Goal: Task Accomplishment & Management: Use online tool/utility

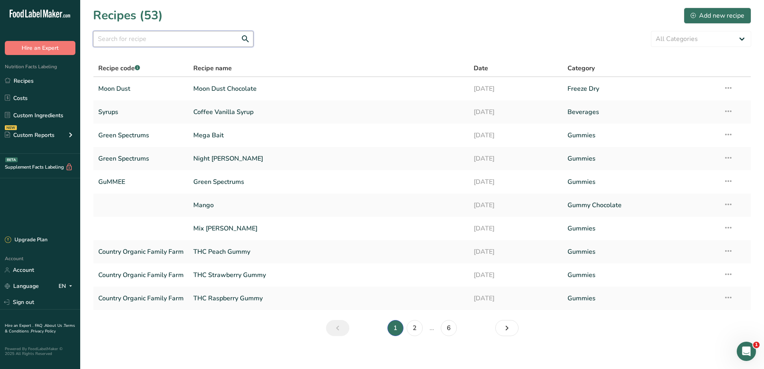
click at [144, 39] on input "text" at bounding box center [173, 39] width 160 height 16
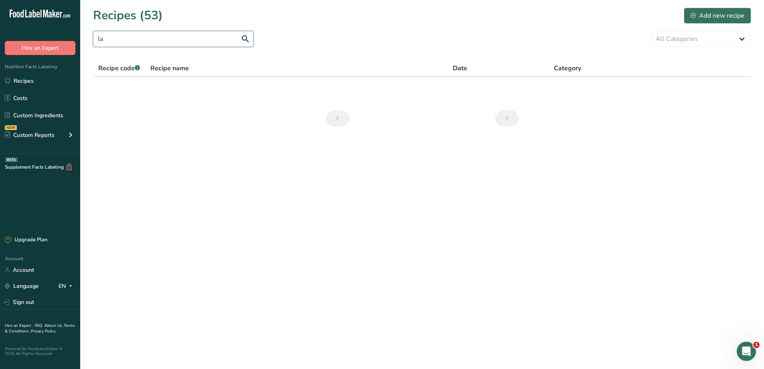
type input "l"
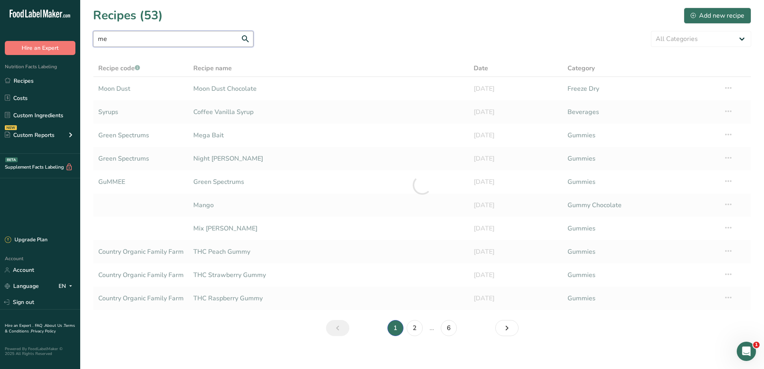
type input "m"
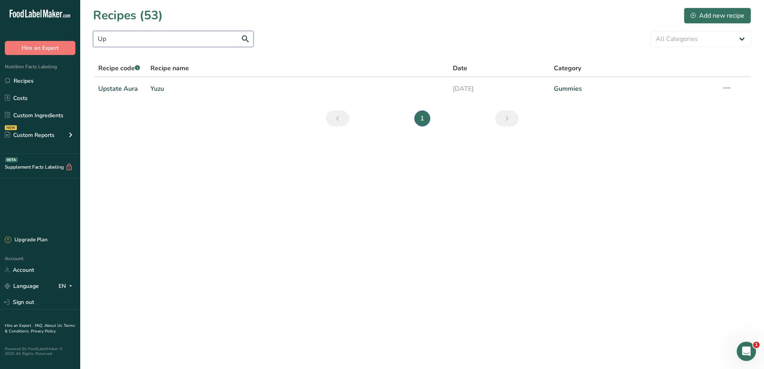
type input "U"
type input "V"
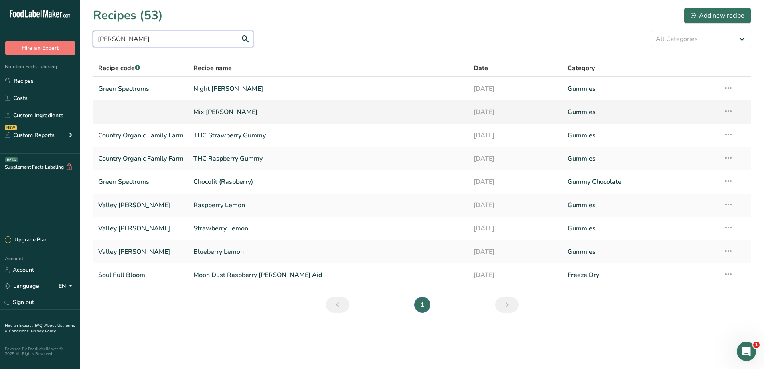
type input "[PERSON_NAME]"
click at [207, 108] on link "Mix [PERSON_NAME]" at bounding box center [328, 111] width 271 height 17
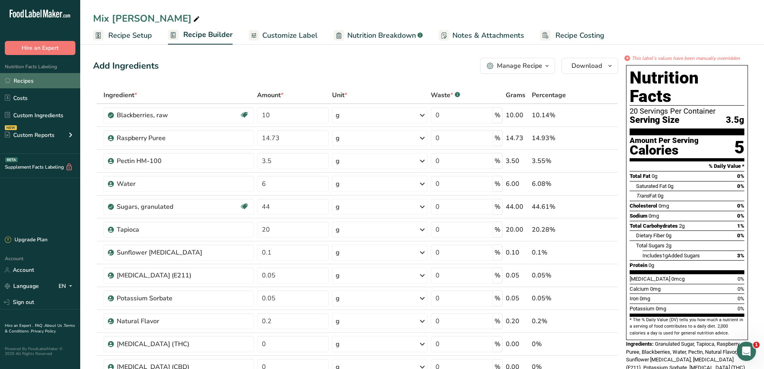
click at [32, 88] on link "Recipes" at bounding box center [40, 80] width 80 height 15
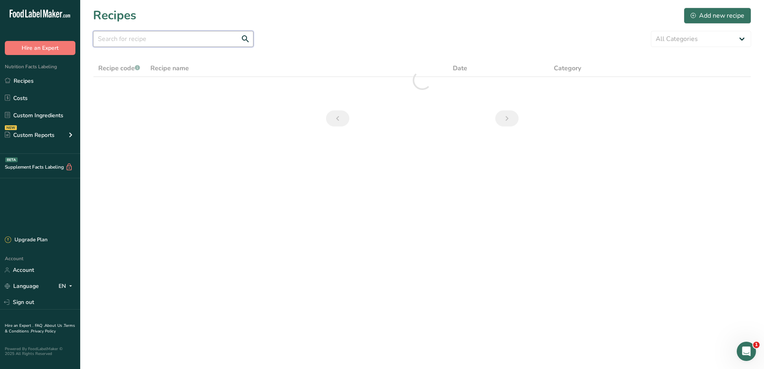
click at [115, 43] on input "text" at bounding box center [173, 39] width 160 height 16
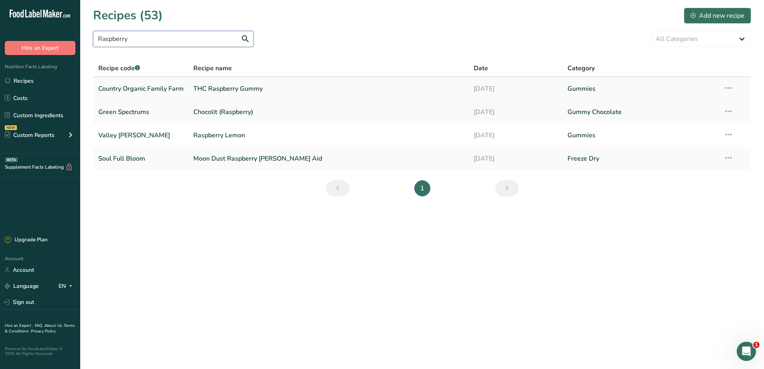
type input "Raspberry"
click at [221, 92] on link "THC Raspberry Gummy" at bounding box center [328, 88] width 271 height 17
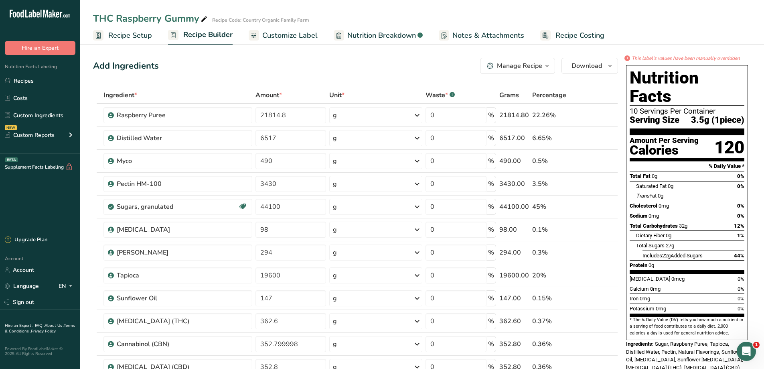
click at [270, 33] on span "Customize Label" at bounding box center [289, 35] width 55 height 11
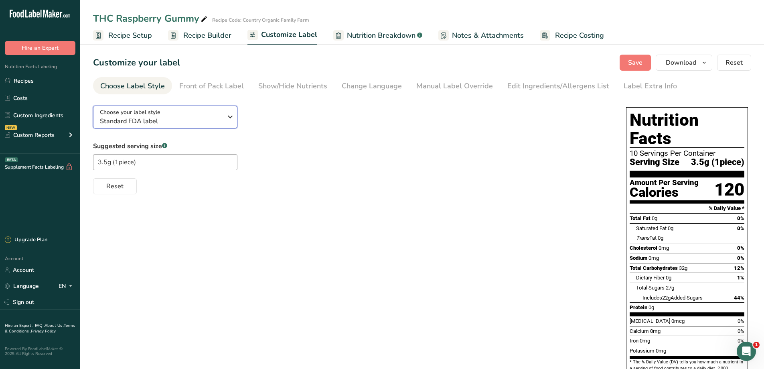
click at [226, 122] on icon "button" at bounding box center [230, 116] width 10 height 14
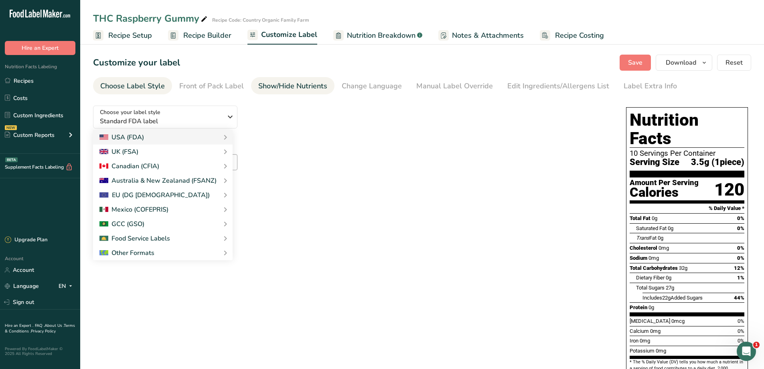
click at [325, 87] on li "Show/Hide Nutrients" at bounding box center [292, 85] width 83 height 17
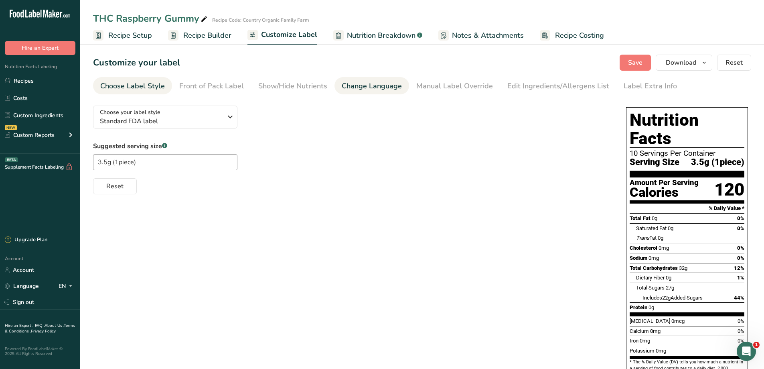
click at [342, 86] on div "Change Language" at bounding box center [372, 86] width 60 height 11
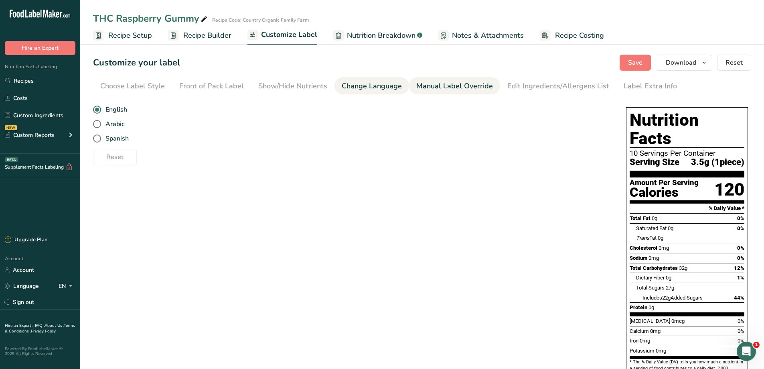
click at [458, 88] on div "Manual Label Override" at bounding box center [454, 86] width 77 height 11
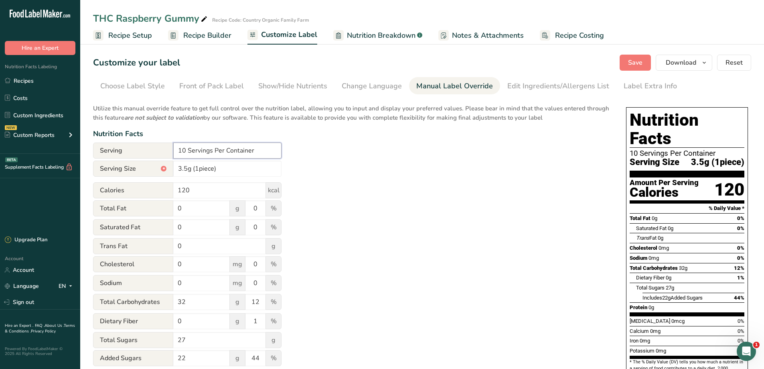
click at [181, 151] on input "10 Servings Per Container" at bounding box center [227, 150] width 108 height 16
type input "30 Servings Per Container"
click at [318, 172] on div "Utilize this manual override feature to get full control over the nutrition lab…" at bounding box center [351, 291] width 517 height 384
click at [212, 191] on input "120" at bounding box center [219, 190] width 93 height 16
type input "10"
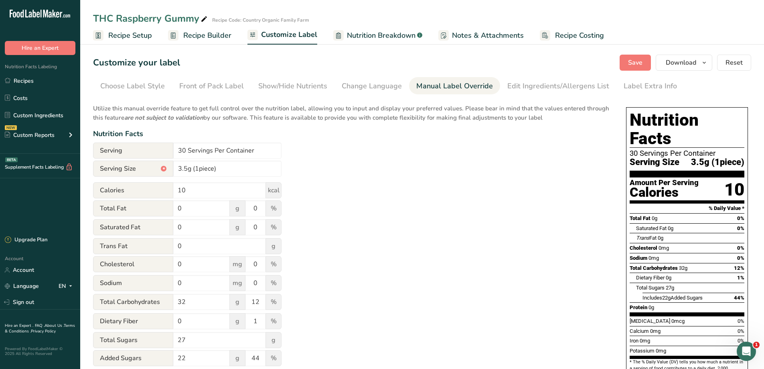
click at [304, 205] on div "Utilize this manual override feature to get full control over the nutrition lab…" at bounding box center [351, 291] width 517 height 384
click at [111, 41] on link "Recipe Setup" at bounding box center [122, 35] width 59 height 18
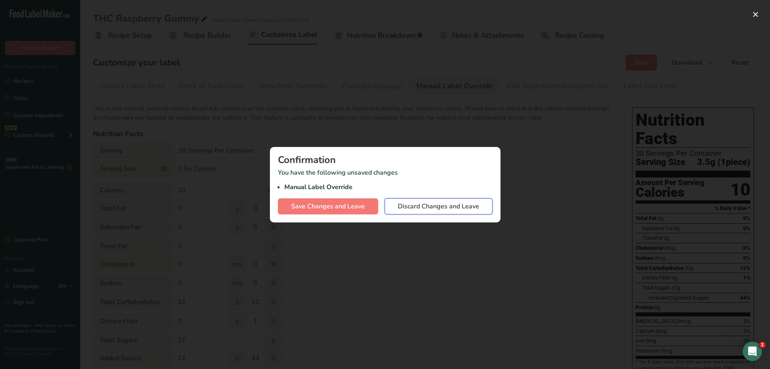
click at [399, 204] on span "Discard Changes and Leave" at bounding box center [438, 206] width 81 height 10
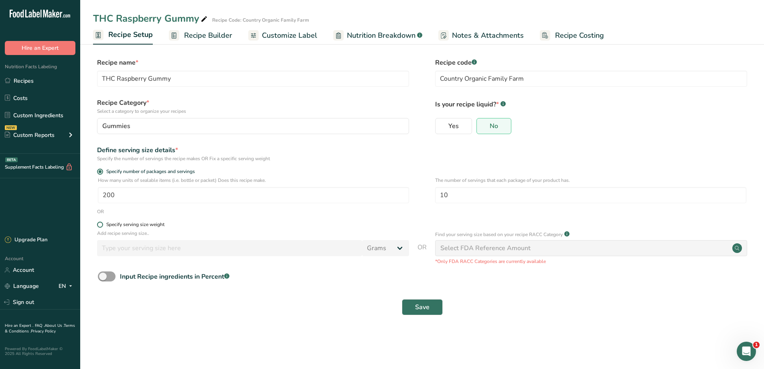
click at [102, 225] on span at bounding box center [100, 224] width 6 height 6
click at [102, 225] on input "Specify serving size weight" at bounding box center [99, 224] width 5 height 5
radio input "true"
radio input "false"
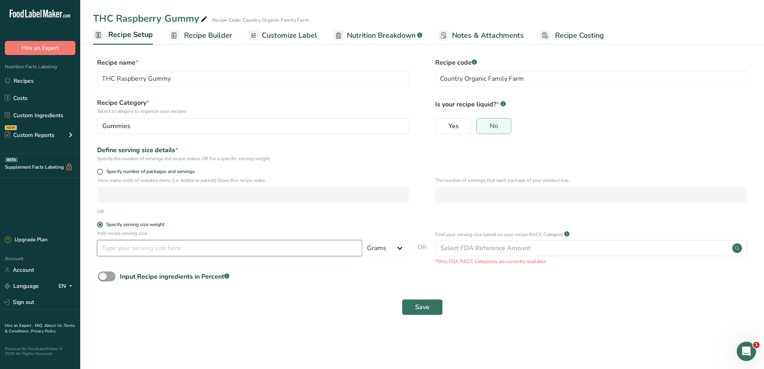
click at [193, 253] on input "number" at bounding box center [229, 248] width 265 height 16
type input "3.5"
click at [411, 312] on button "Save" at bounding box center [422, 307] width 41 height 16
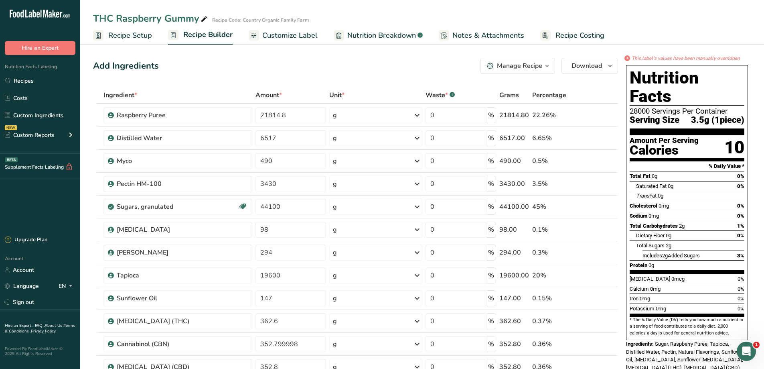
click at [369, 33] on span "Nutrition Breakdown" at bounding box center [381, 35] width 69 height 11
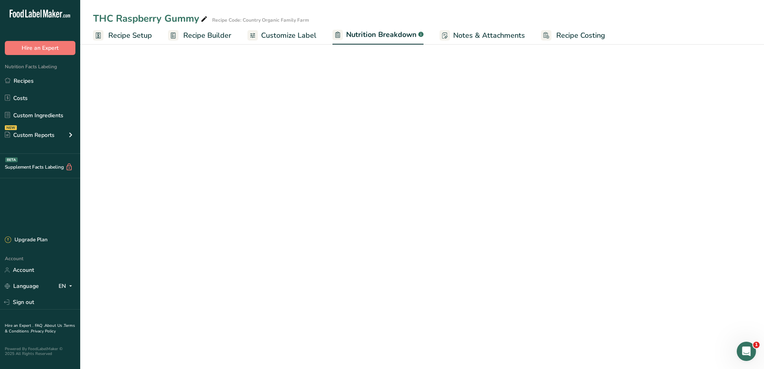
select select "Calories"
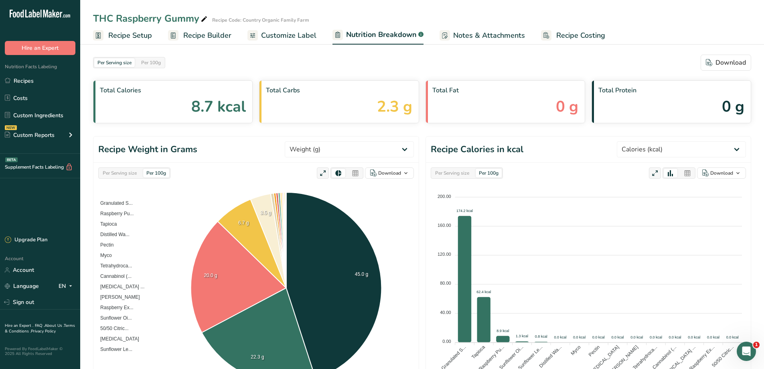
click at [271, 32] on span "Customize Label" at bounding box center [288, 35] width 55 height 11
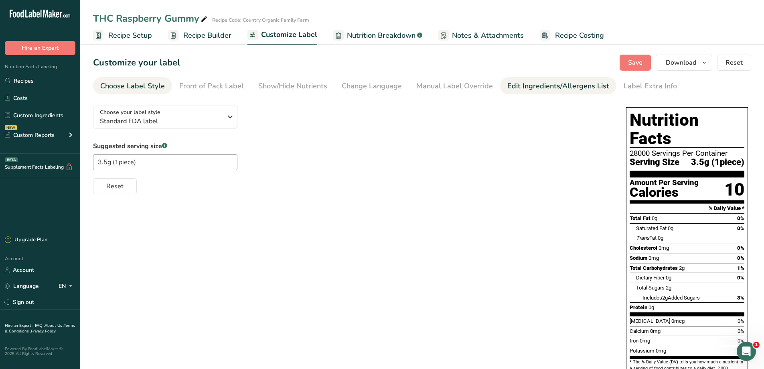
click at [517, 89] on div "Edit Ingredients/Allergens List" at bounding box center [558, 86] width 102 height 11
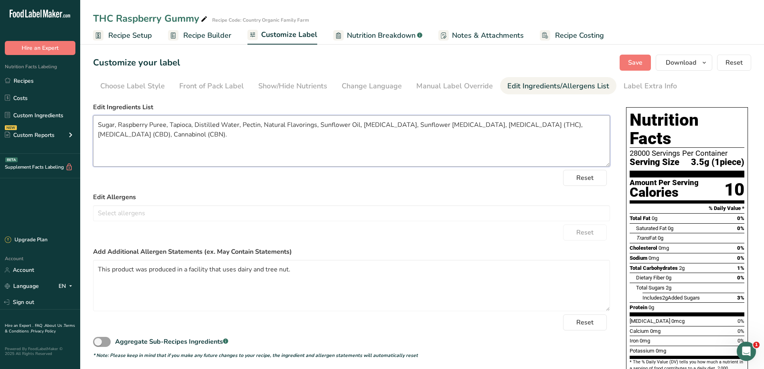
drag, startPoint x: 532, startPoint y: 126, endPoint x: 452, endPoint y: 126, distance: 79.4
click at [451, 128] on textarea "Sugar, Raspberry Puree, Tapioca, Distilled Water, Pectin, Natural Flavorings, S…" at bounding box center [351, 140] width 517 height 51
type textarea "Sugar, Raspberry Puree, Tapioca, Distilled Water, Pectin, Natural Flavorings, S…"
click at [628, 61] on button "Save" at bounding box center [635, 63] width 31 height 16
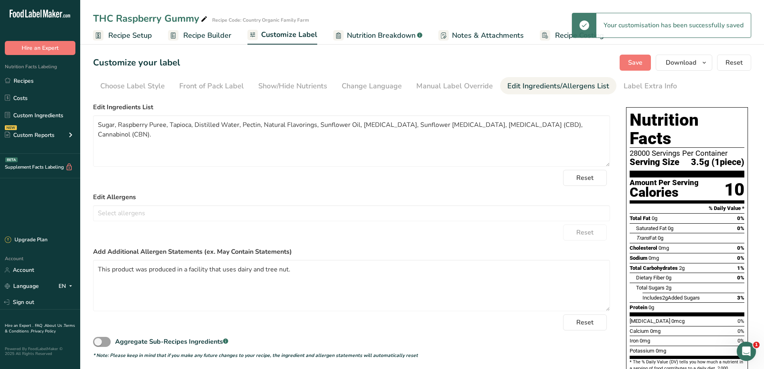
click at [199, 36] on span "Recipe Builder" at bounding box center [207, 35] width 48 height 11
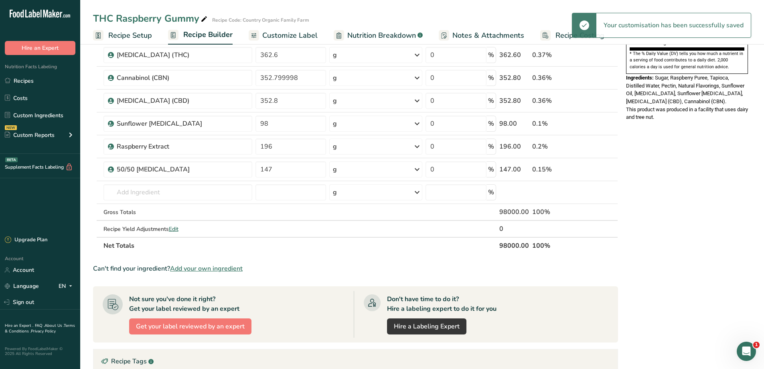
scroll to position [268, 0]
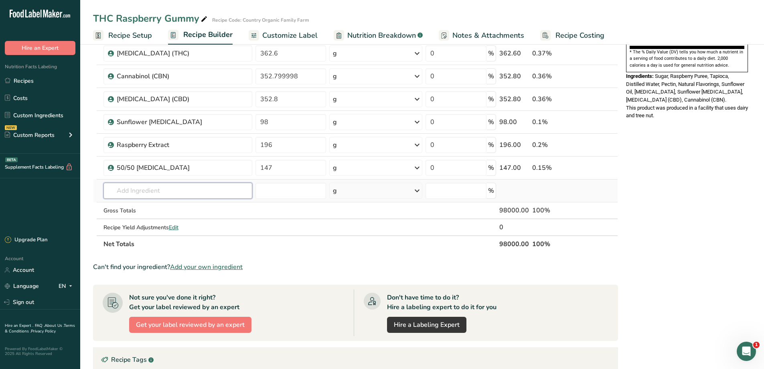
click at [208, 191] on input "text" at bounding box center [177, 190] width 149 height 16
type input "C"
type input "CBC"
click at [128, 203] on p "Cannabichromene (CBC)" at bounding box center [145, 207] width 70 height 8
type input "Cannabichromene (CBC)"
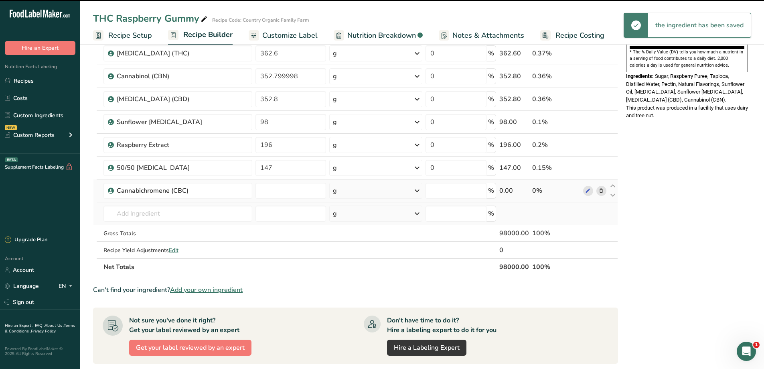
type input "0"
click at [152, 215] on input "text" at bounding box center [177, 213] width 149 height 16
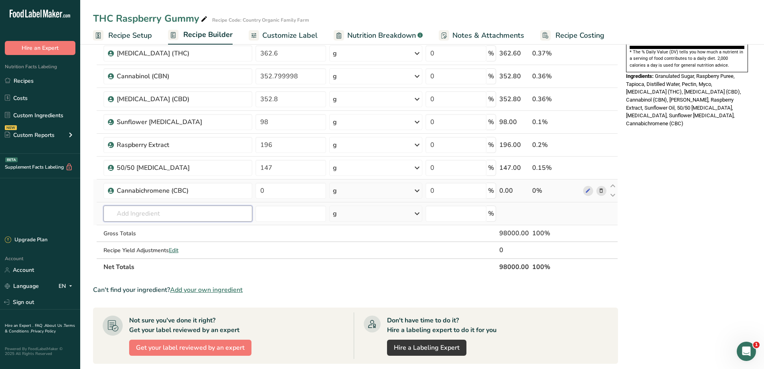
click at [198, 210] on input "text" at bounding box center [177, 213] width 149 height 16
type input "CBG"
click at [171, 227] on div "Cannabigerol (CBG)" at bounding box center [171, 229] width 123 height 8
type input "Cannabigerol (CBG)"
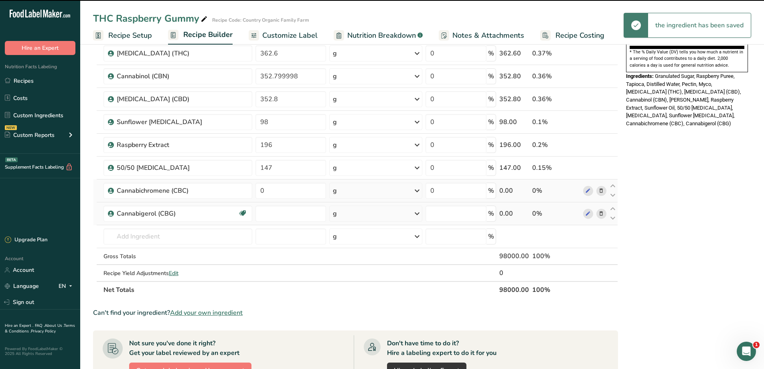
type input "0"
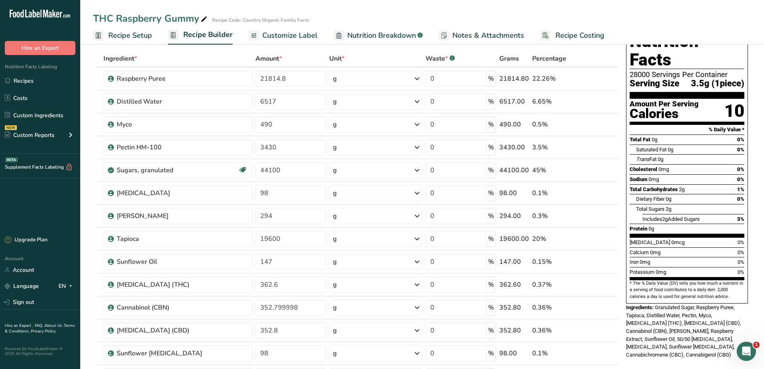
scroll to position [27, 0]
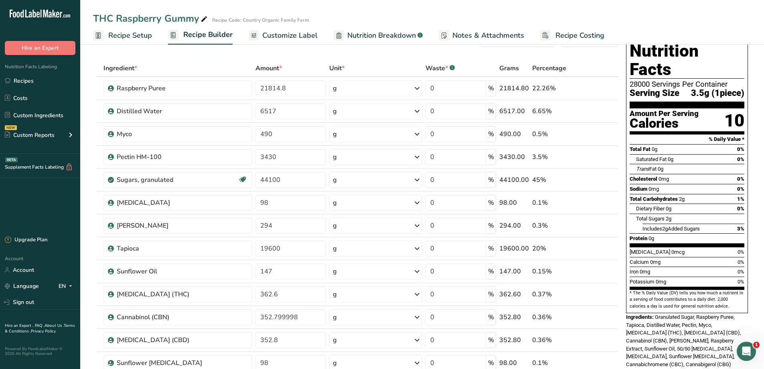
click at [405, 39] on span "Nutrition Breakdown" at bounding box center [381, 35] width 69 height 11
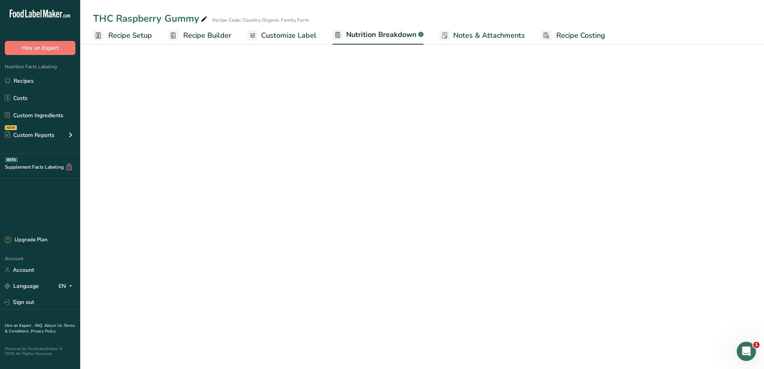
select select "Calories"
click at [453, 36] on span "Notes & Attachments" at bounding box center [489, 35] width 72 height 11
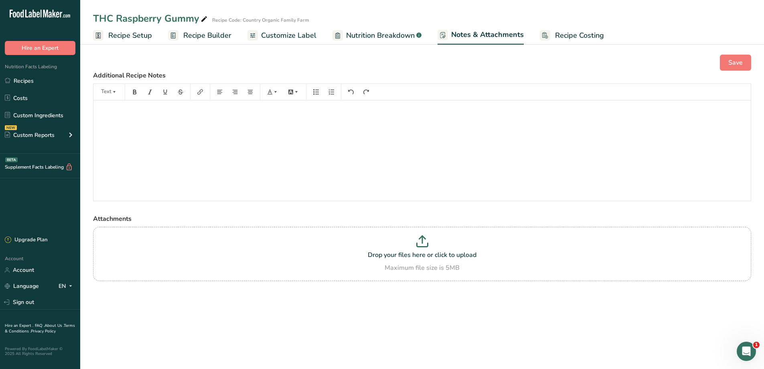
click at [279, 31] on span "Customize Label" at bounding box center [288, 35] width 55 height 11
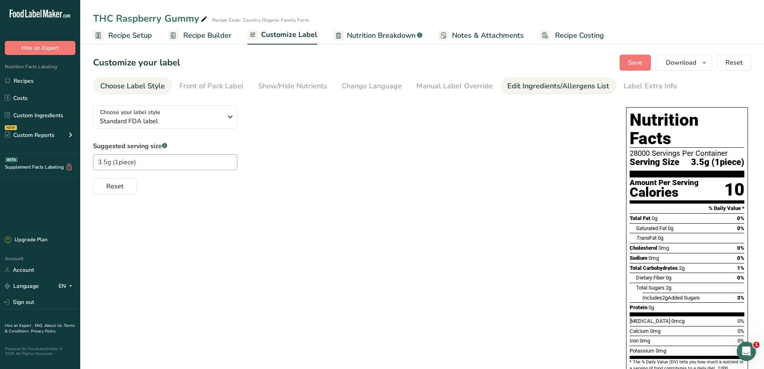
click at [543, 82] on div "Edit Ingredients/Allergens List" at bounding box center [558, 86] width 102 height 11
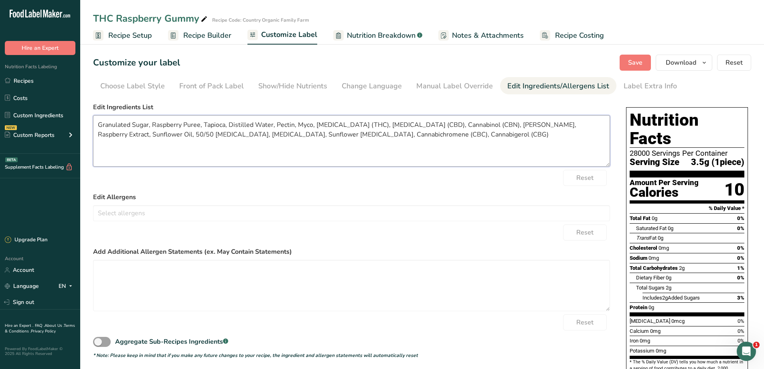
drag, startPoint x: 506, startPoint y: 124, endPoint x: 454, endPoint y: 127, distance: 52.2
click at [454, 127] on textarea "Granulated Sugar, Raspberry Puree, Tapioca, Distilled Water, Pectin, Myco, [MED…" at bounding box center [351, 140] width 517 height 51
drag, startPoint x: 452, startPoint y: 126, endPoint x: 315, endPoint y: 128, distance: 136.8
click at [315, 128] on textarea "Granulated Sugar, Raspberry Puree, Tapioca, Distilled Water, Pectin, Myco, [MED…" at bounding box center [351, 140] width 517 height 51
click at [358, 137] on textarea "Granulated Sugar, Raspberry Puree, Tapioca, Distilled Water, Pectin, Myco, [MED…" at bounding box center [351, 140] width 517 height 51
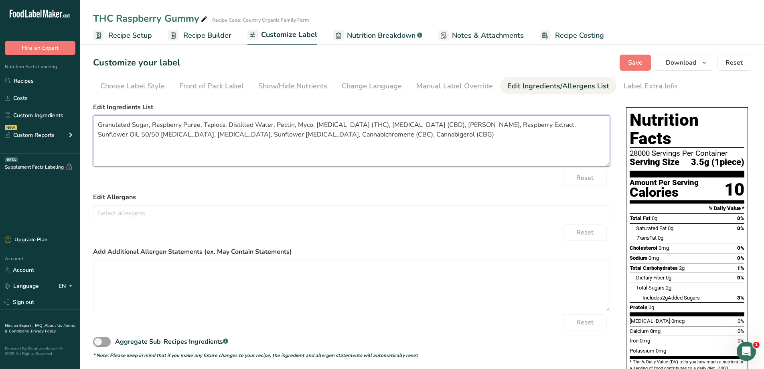
paste textarea "[MEDICAL_DATA] (THC), [MEDICAL_DATA] (CBD)"
drag, startPoint x: 432, startPoint y: 136, endPoint x: 352, endPoint y: 140, distance: 80.4
click at [352, 140] on textarea "Granulated Sugar, Raspberry Puree, Tapioca, Distilled Water, Pectin, Myco, [MED…" at bounding box center [351, 140] width 517 height 51
drag, startPoint x: 312, startPoint y: 125, endPoint x: 453, endPoint y: 124, distance: 140.8
click at [453, 124] on textarea "Granulated Sugar, Raspberry Puree, Tapioca, Distilled Water, Pectin, Myco, [MED…" at bounding box center [351, 140] width 517 height 51
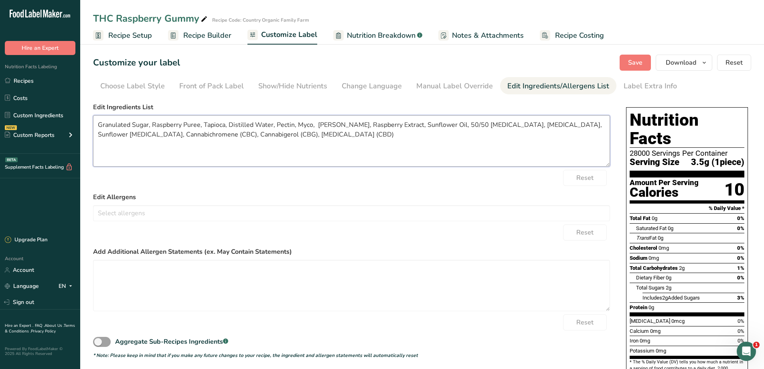
click at [202, 139] on textarea "Granulated Sugar, Raspberry Puree, Tapioca, Distilled Water, Pectin, Myco, [PER…" at bounding box center [351, 140] width 517 height 51
drag, startPoint x: 201, startPoint y: 138, endPoint x: 121, endPoint y: 132, distance: 80.9
drag, startPoint x: 121, startPoint y: 132, endPoint x: 341, endPoint y: 143, distance: 220.8
click at [341, 143] on textarea "Granulated Sugar, Raspberry Puree, Tapioca, Distilled Water, Pectin, Myco, [PER…" at bounding box center [351, 140] width 517 height 51
click at [458, 126] on textarea "Granulated Sugar, Raspberry Puree, Tapioca, Distilled Water, Pectin, Myco, [PER…" at bounding box center [351, 140] width 517 height 51
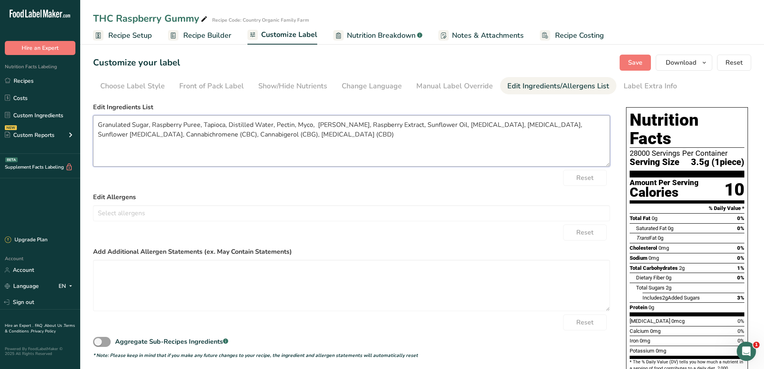
click at [468, 124] on textarea "Granulated Sugar, Raspberry Puree, Tapioca, Distilled Water, Pectin, Myco, [PER…" at bounding box center [351, 140] width 517 height 51
click at [217, 138] on textarea "Granulated Sugar, Raspberry Puree, Tapioca, Distilled Water, Pectin, Myco, [PER…" at bounding box center [351, 140] width 517 height 51
click at [268, 140] on textarea "Granulated Sugar, Raspberry Puree, Tapioca, Distilled Water, Pectin, Myco, [PER…" at bounding box center [351, 140] width 517 height 51
click at [288, 135] on textarea "Granulated Sugar, Raspberry Puree, Tapioca, Distilled Water, Pectin, Myco, [PER…" at bounding box center [351, 140] width 517 height 51
click at [294, 137] on textarea "Granulated Sugar, Raspberry Puree, Tapioca, Distilled Water, Pectin, Myco, [PER…" at bounding box center [351, 140] width 517 height 51
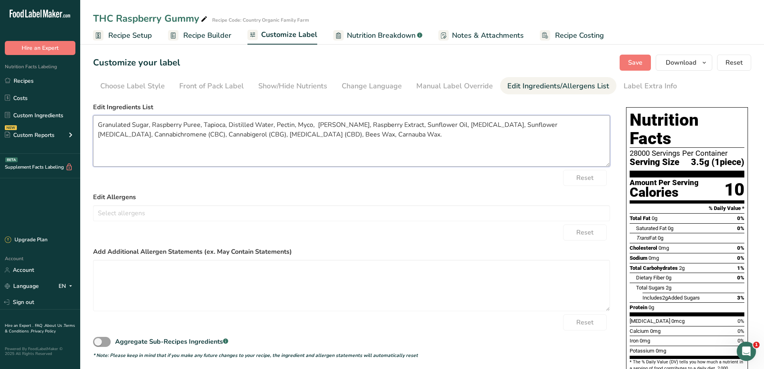
type textarea "Granulated Sugar, Raspberry Puree, Tapioca, Distilled Water, Pectin, Myco, [PER…"
